Goal: Task Accomplishment & Management: Use online tool/utility

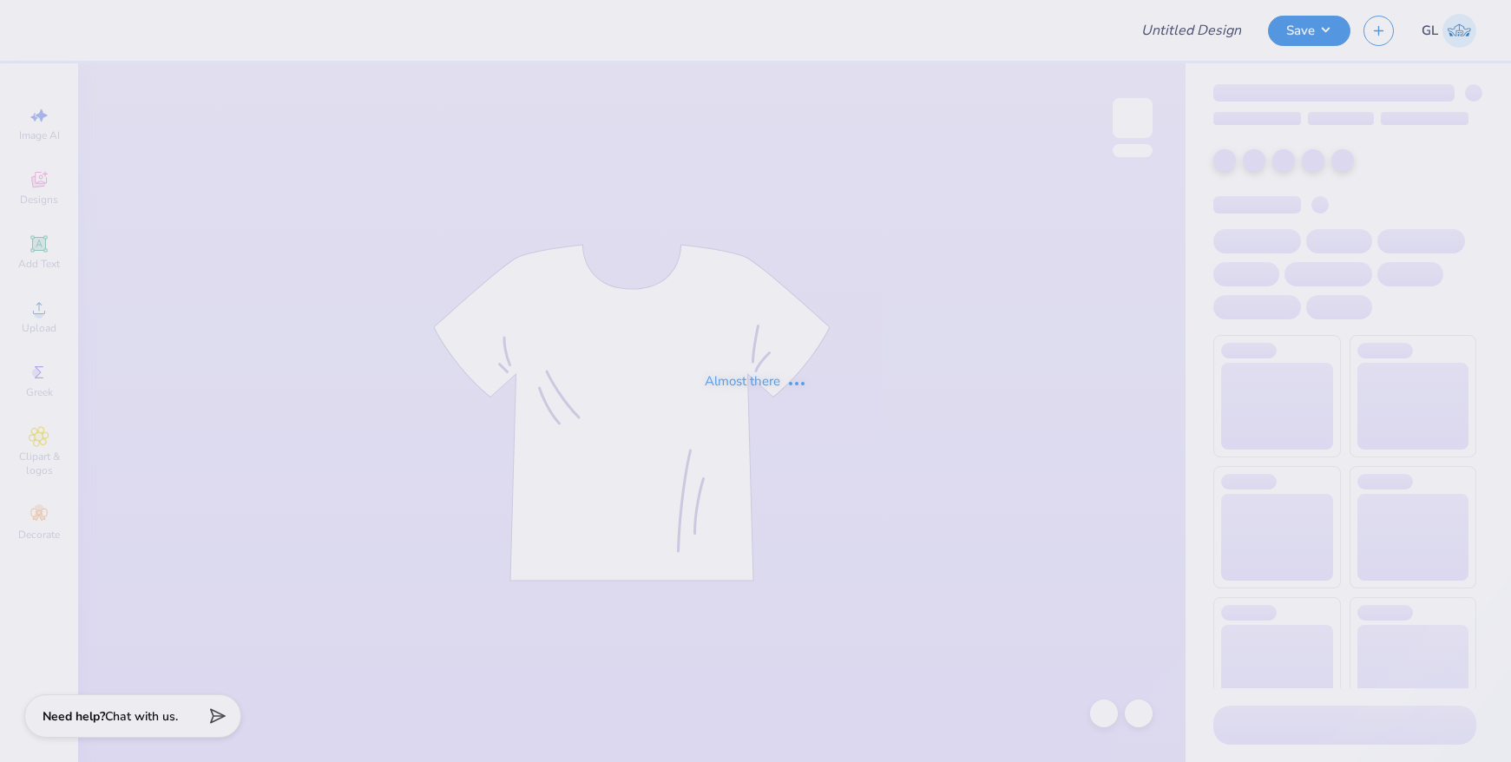
type input "Phi Kappa Chi Football Jerseys"
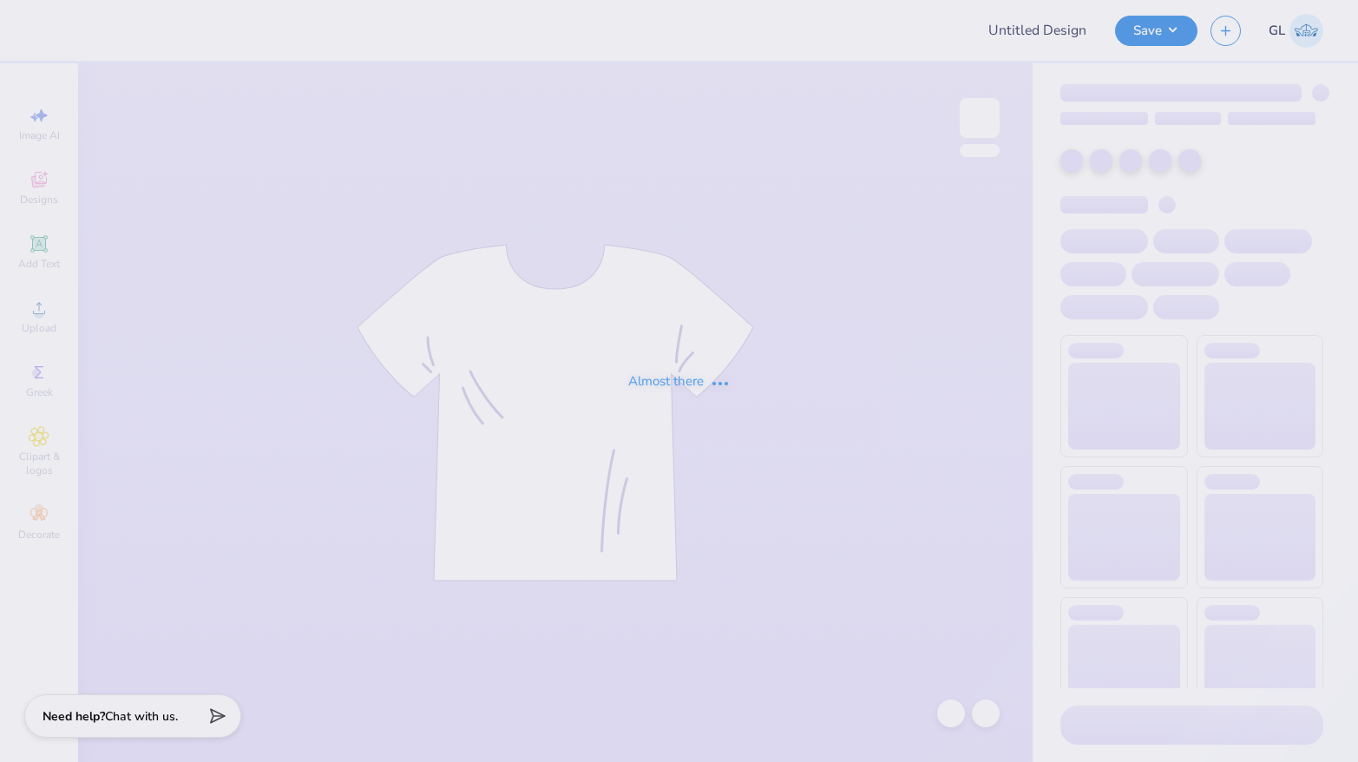
type input "Aphi Football 2025"
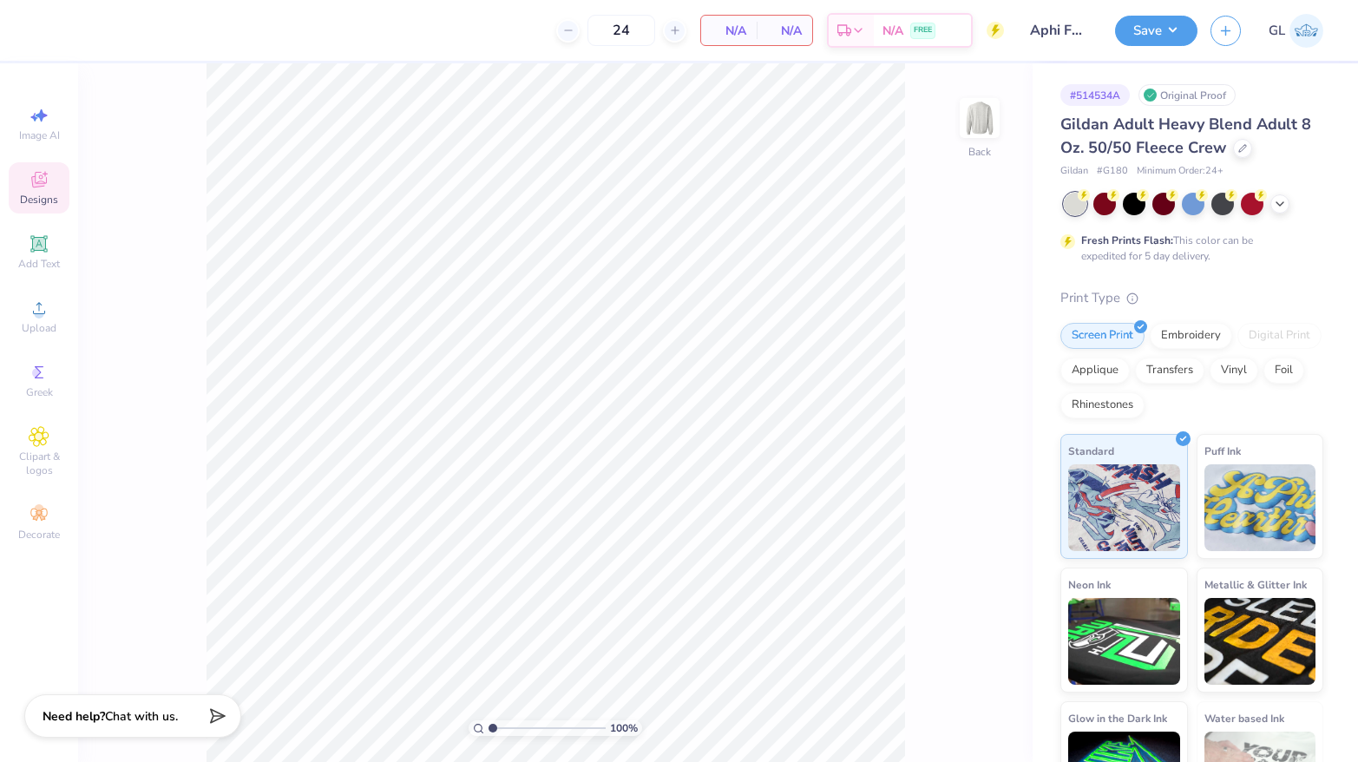
click at [29, 185] on icon at bounding box center [39, 179] width 21 height 21
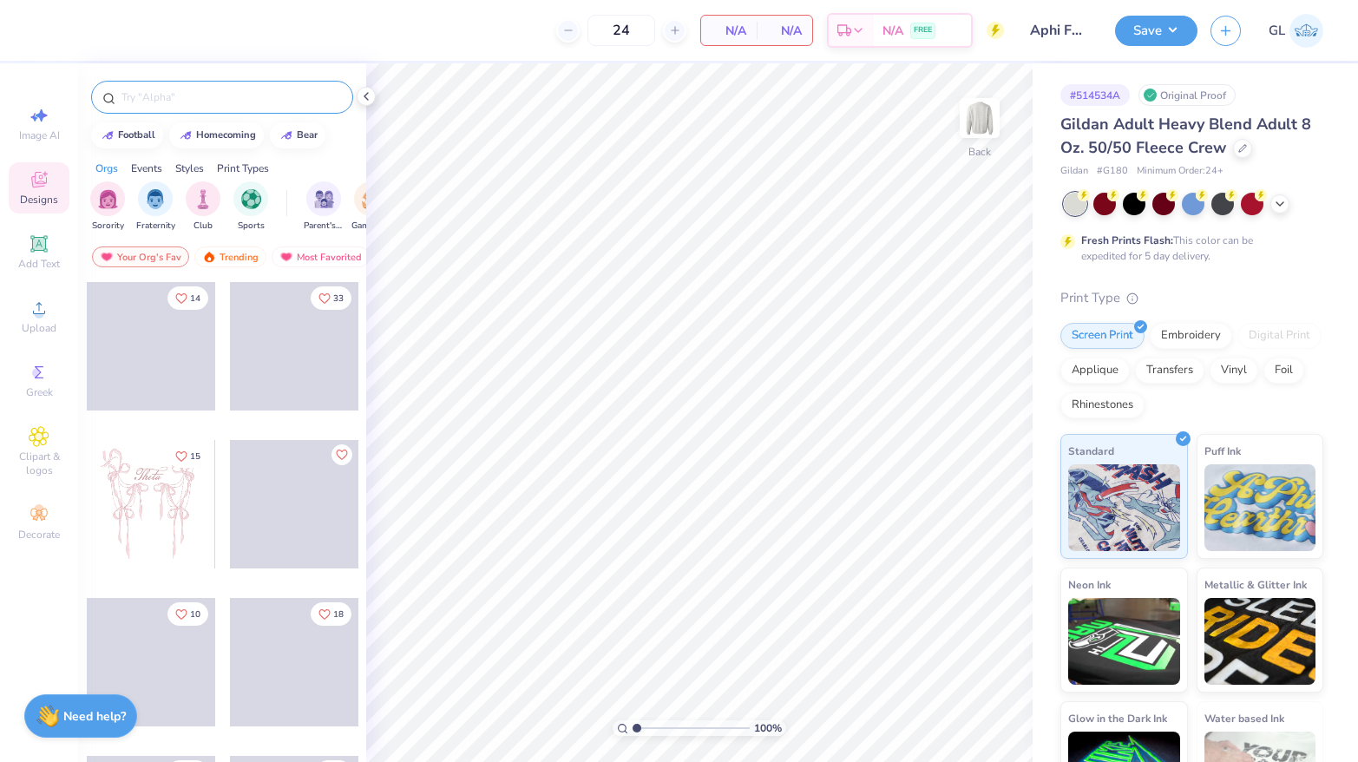
click at [239, 103] on input "text" at bounding box center [231, 97] width 222 height 17
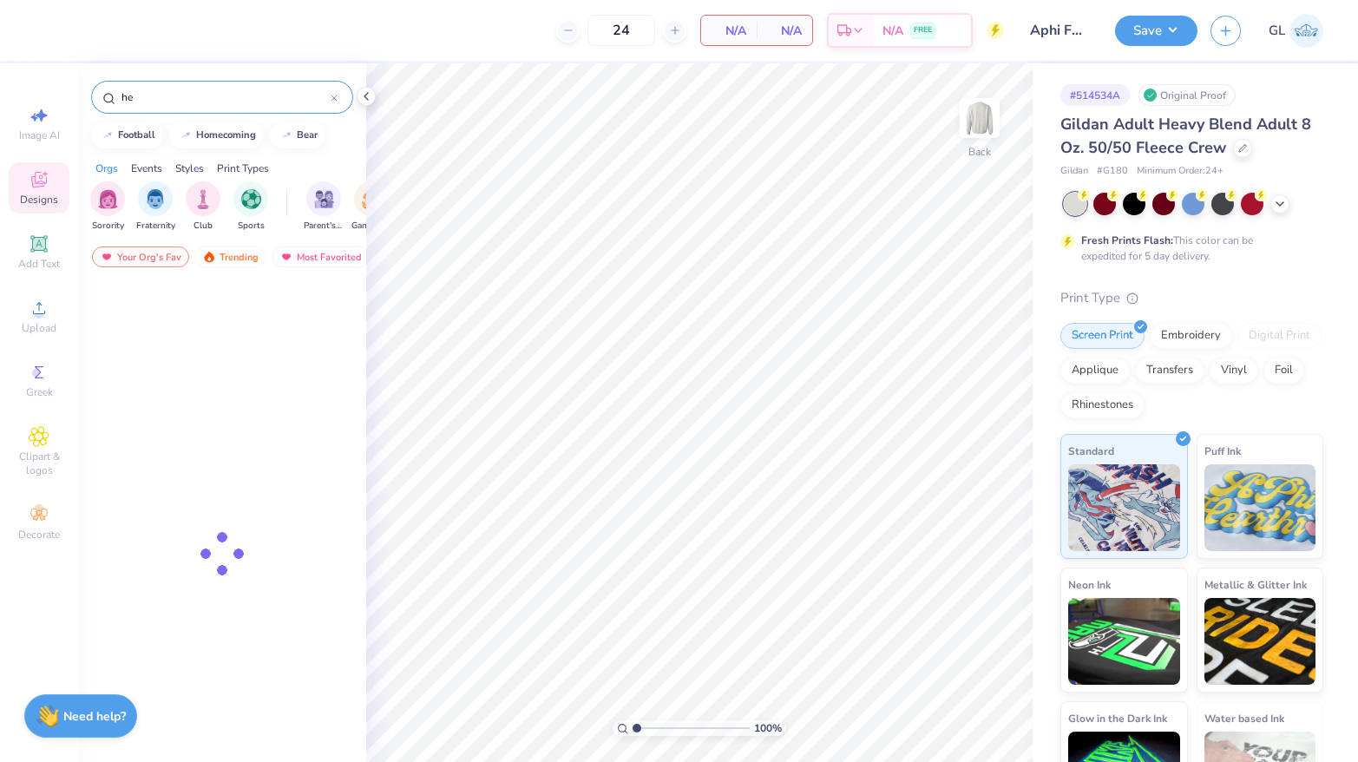
type input "h"
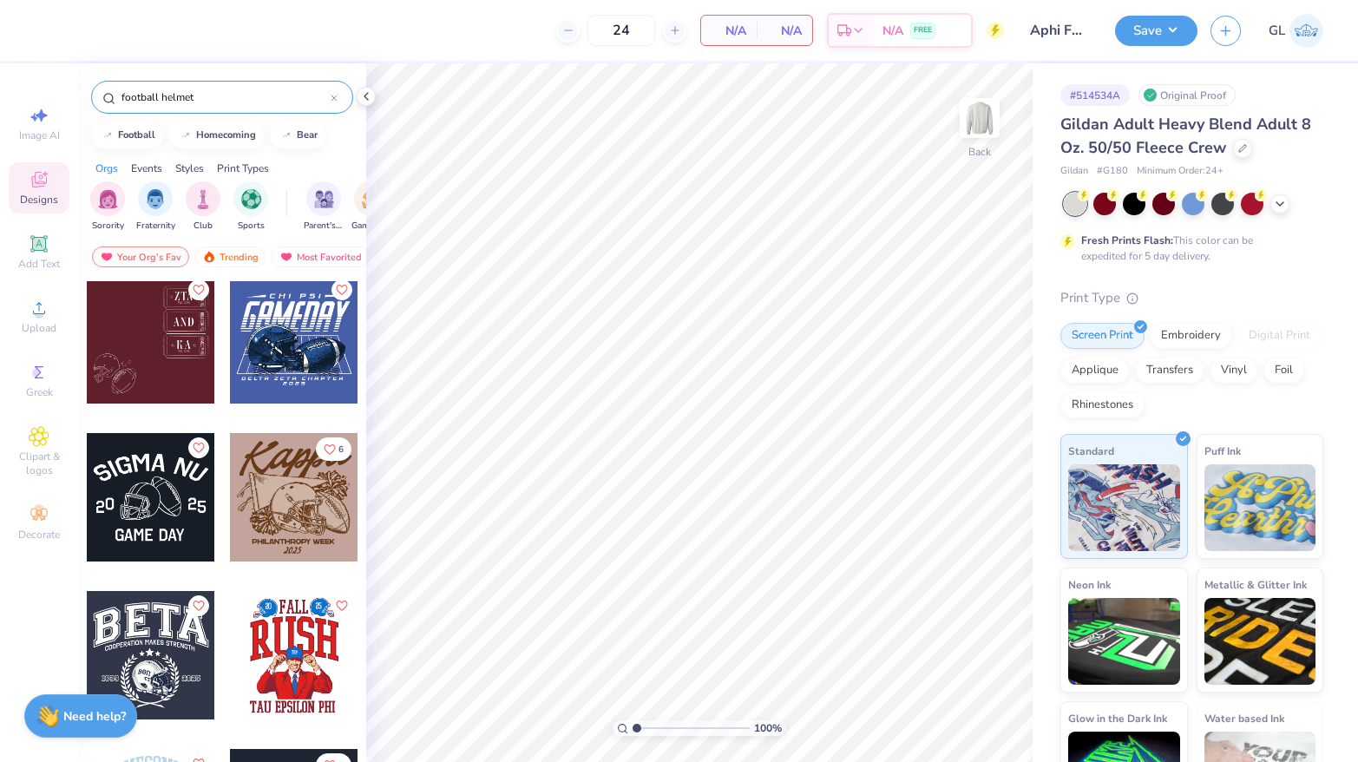
scroll to position [337, 0]
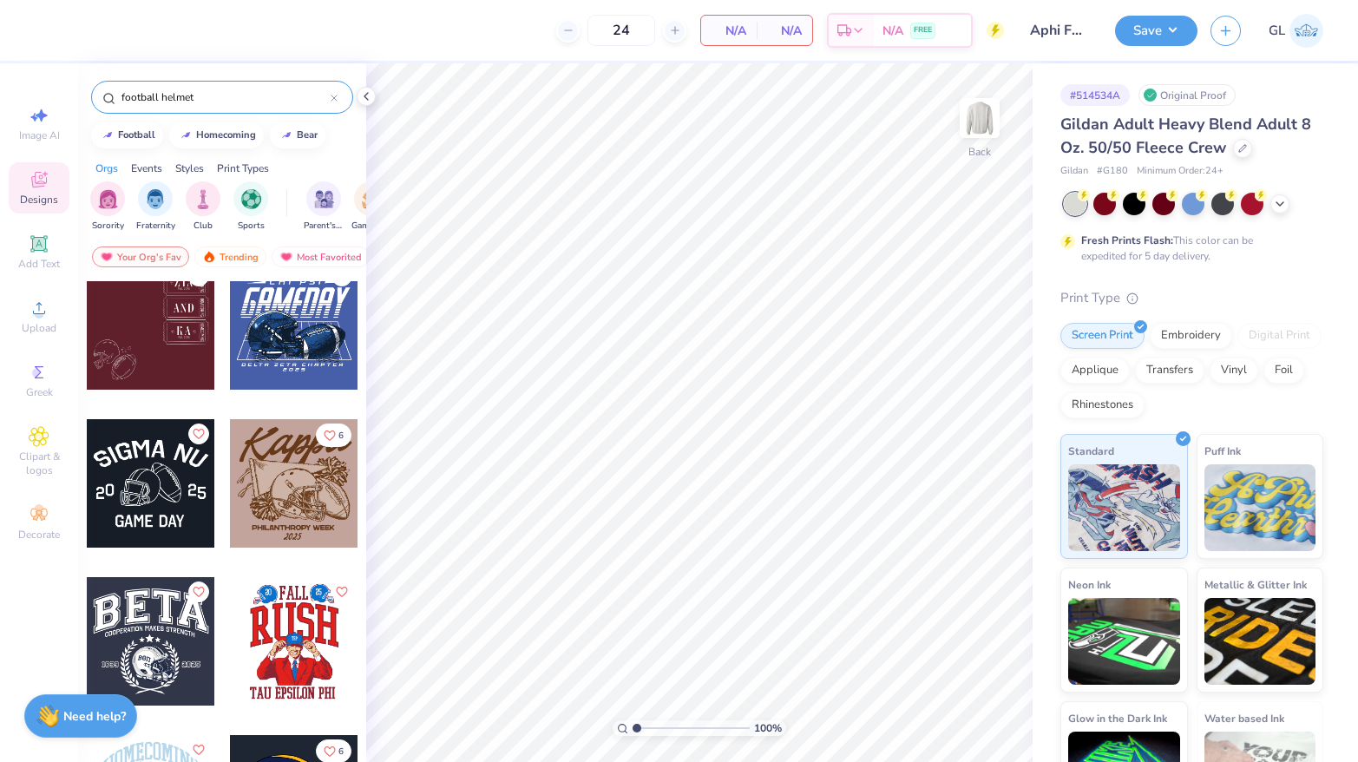
type input "football helmet"
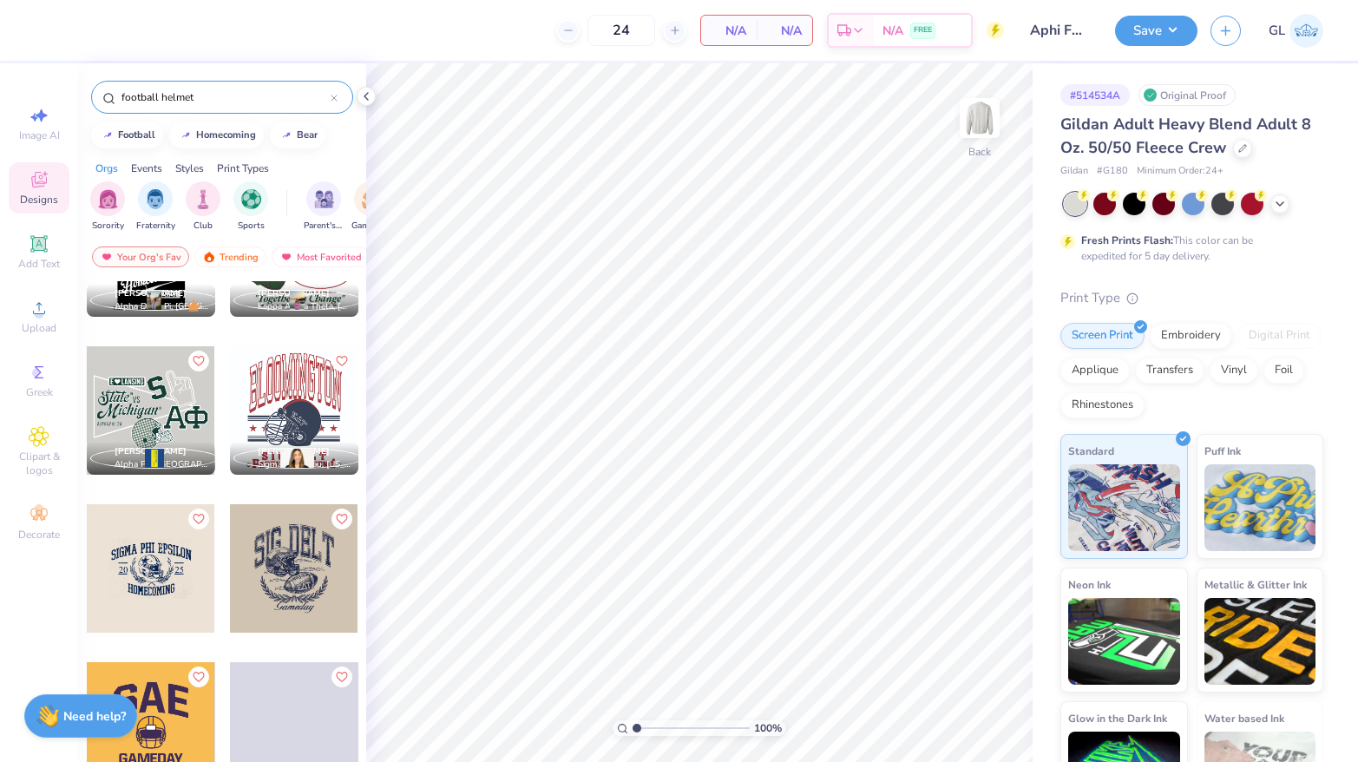
scroll to position [1045, 0]
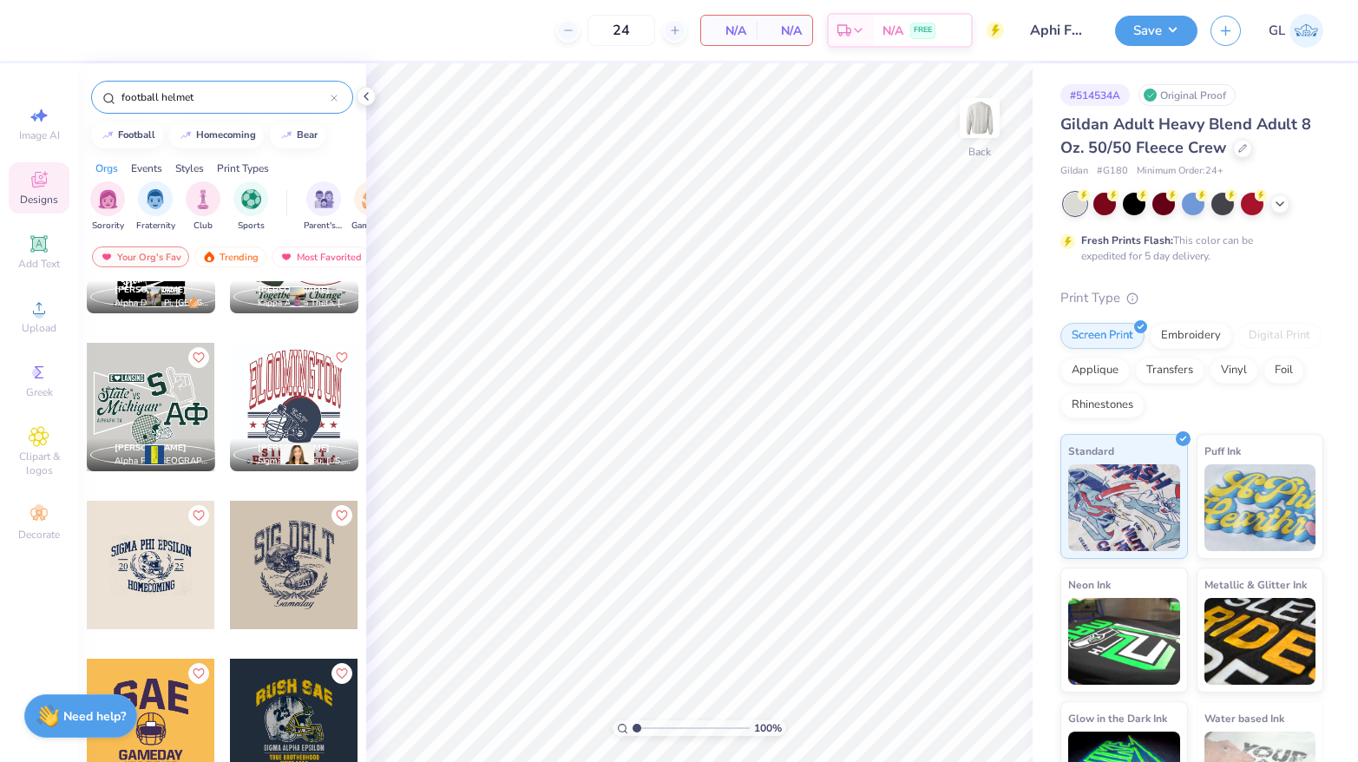
click at [280, 388] on div at bounding box center [294, 407] width 128 height 128
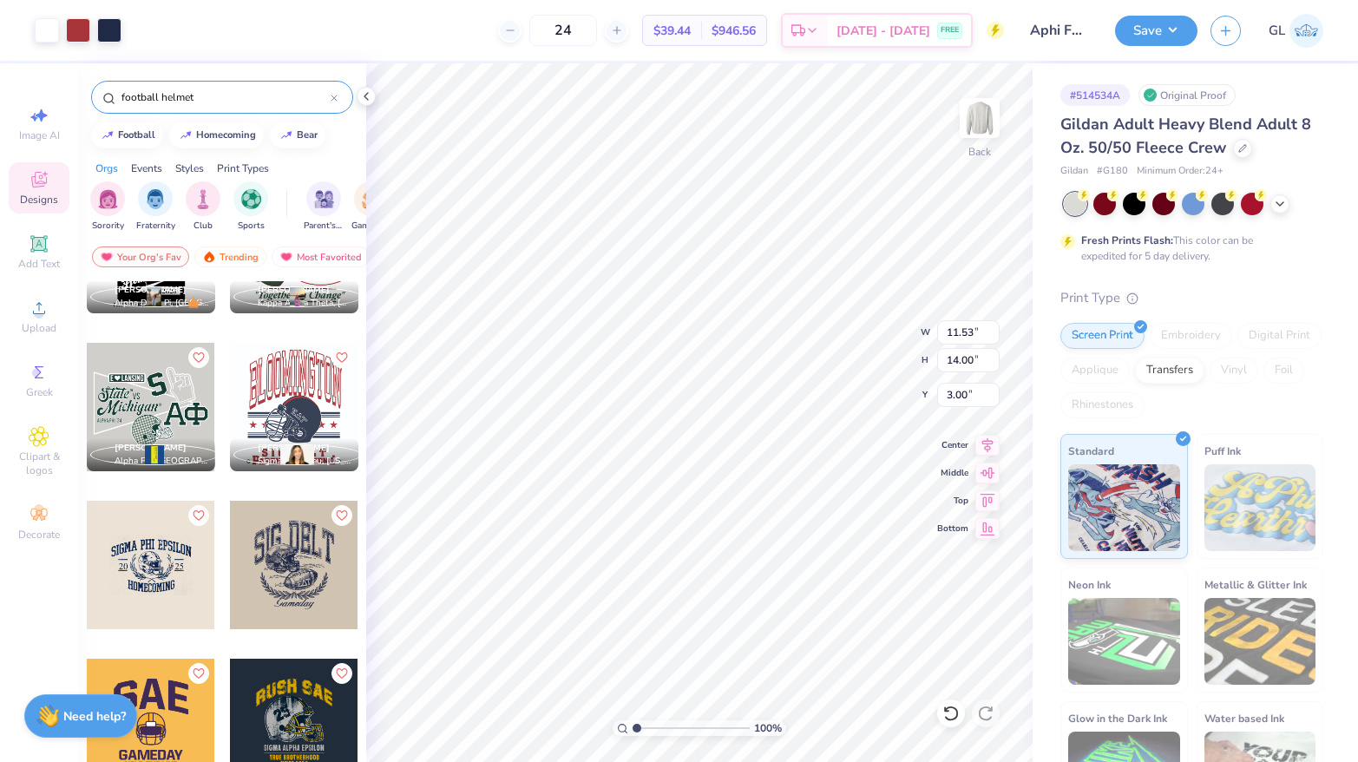
click at [296, 405] on div at bounding box center [294, 407] width 128 height 128
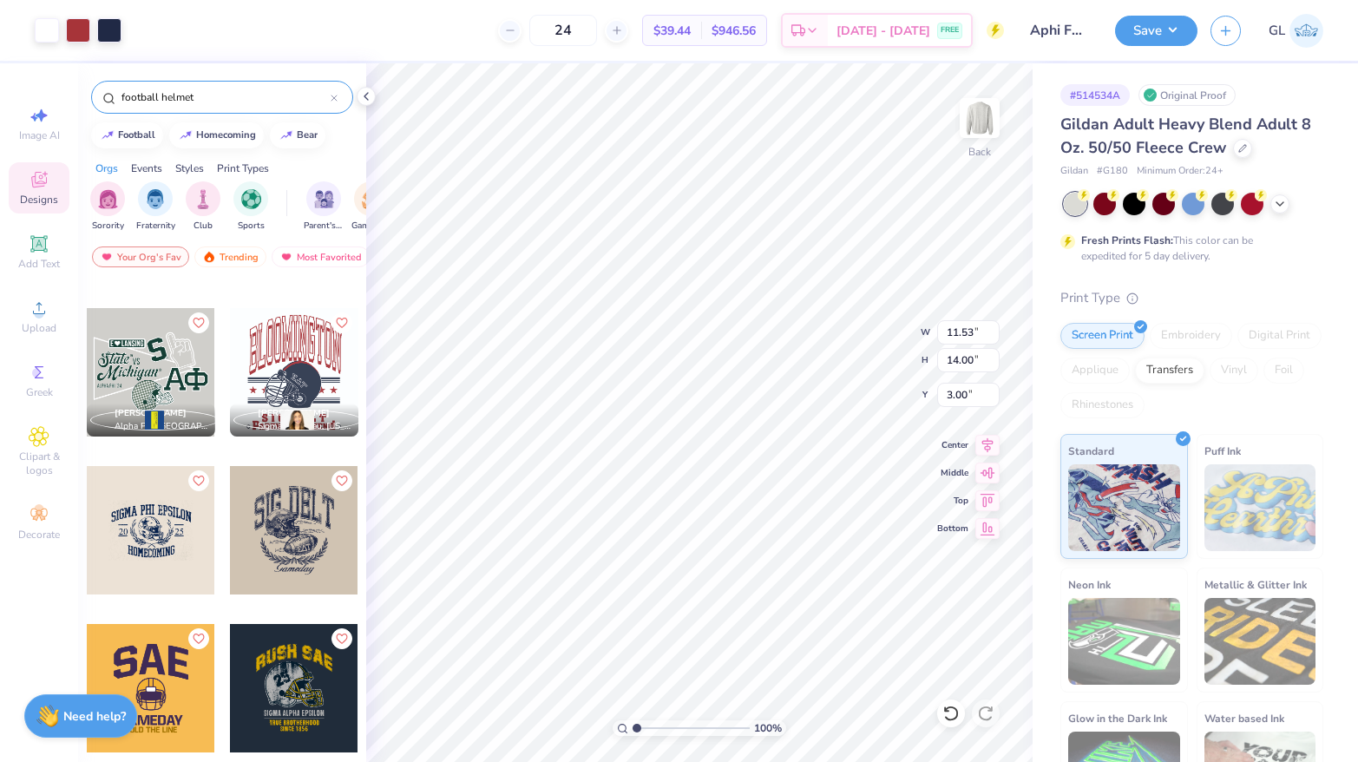
scroll to position [1092, 0]
